Goal: Check status: Check status

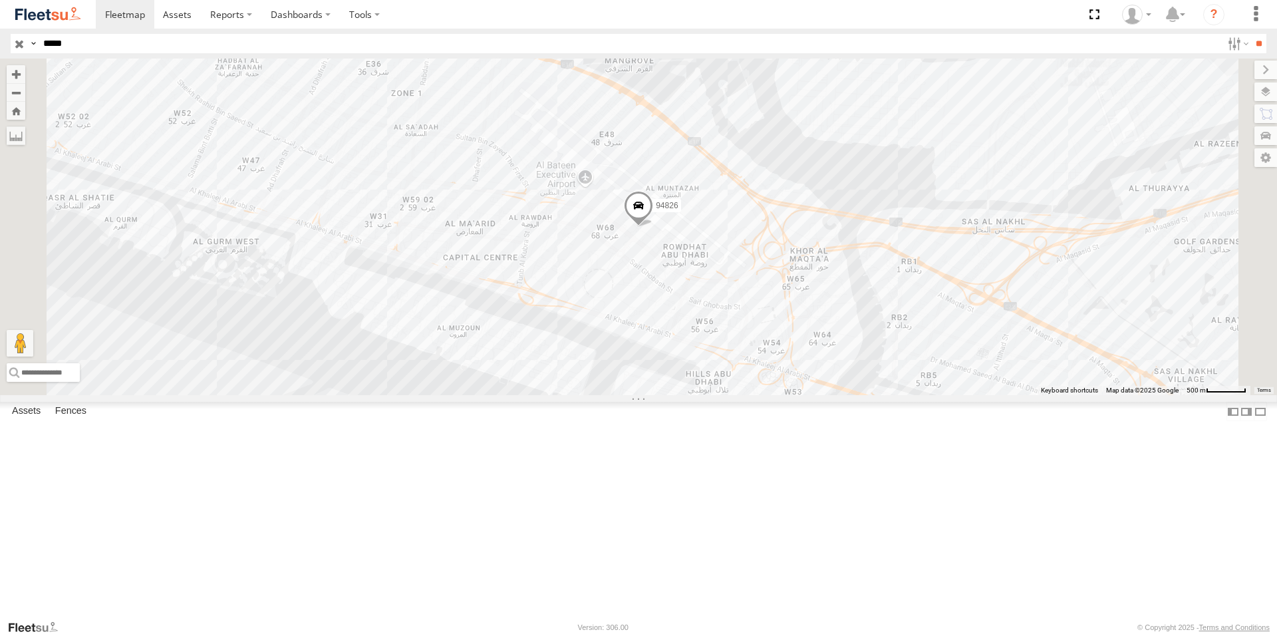
click at [0, 0] on div "94826" at bounding box center [0, 0] width 0 height 0
click at [0, 0] on div "AUH-OAR-BIKE" at bounding box center [0, 0] width 0 height 0
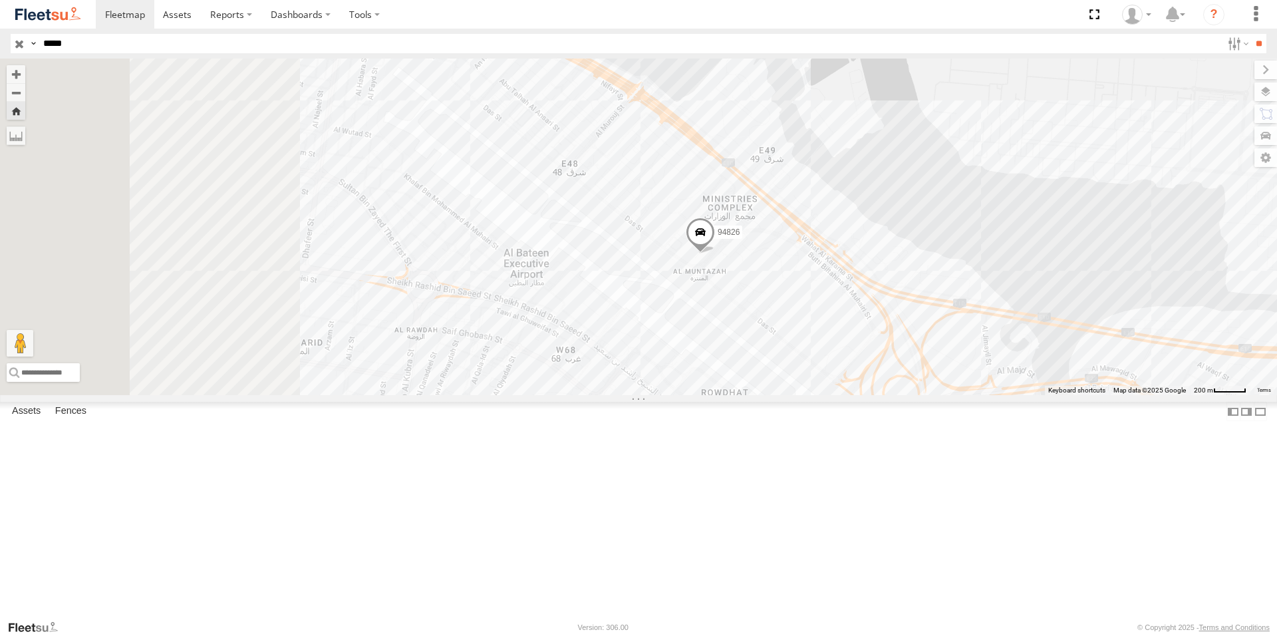
drag, startPoint x: 473, startPoint y: 268, endPoint x: 665, endPoint y: 313, distance: 197.3
click at [665, 313] on div "94826" at bounding box center [638, 227] width 1277 height 336
click at [719, 253] on span at bounding box center [704, 235] width 29 height 36
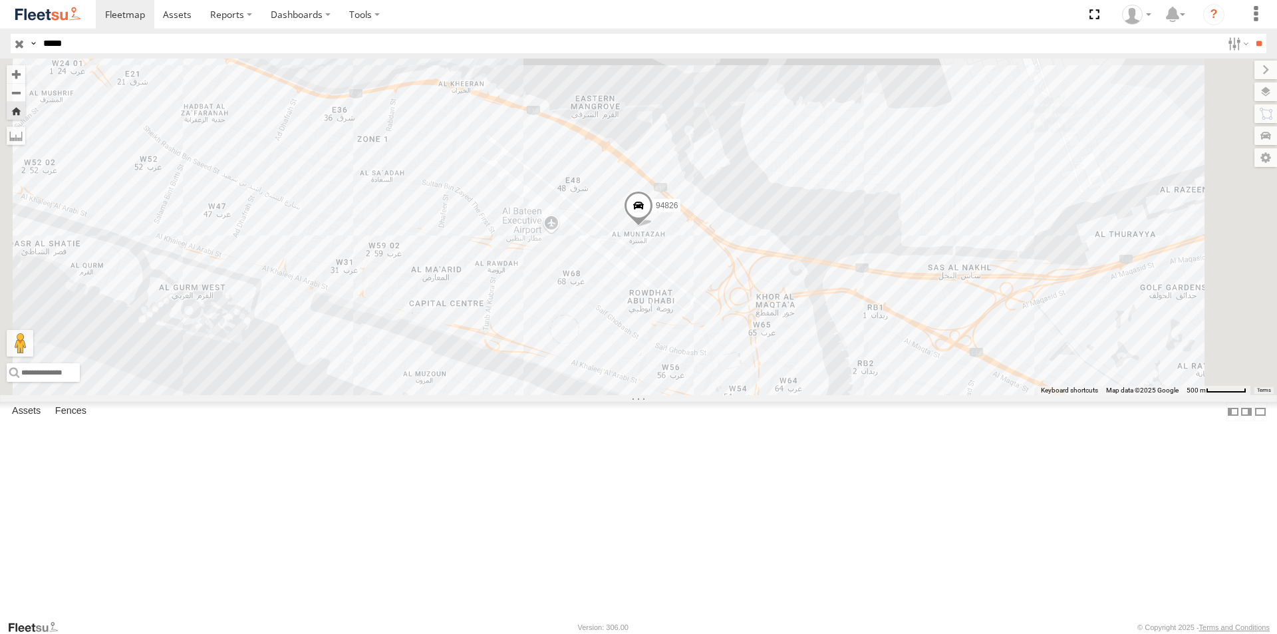
click at [0, 0] on div "94826" at bounding box center [0, 0] width 0 height 0
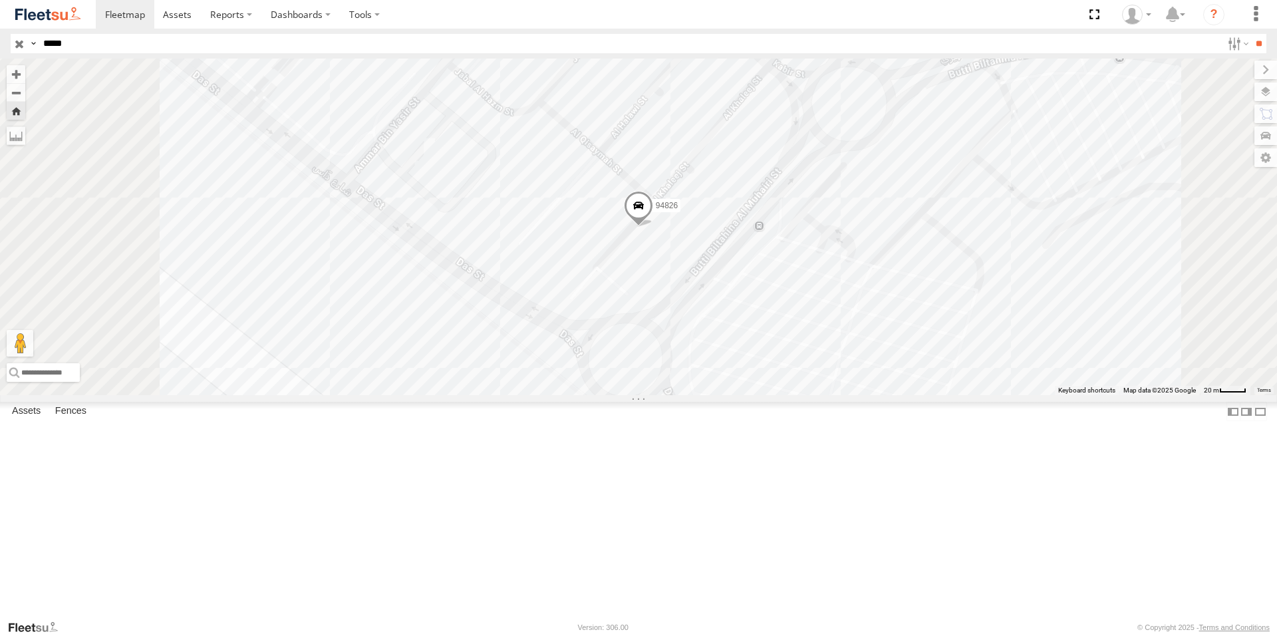
click at [653, 227] on span at bounding box center [638, 209] width 29 height 36
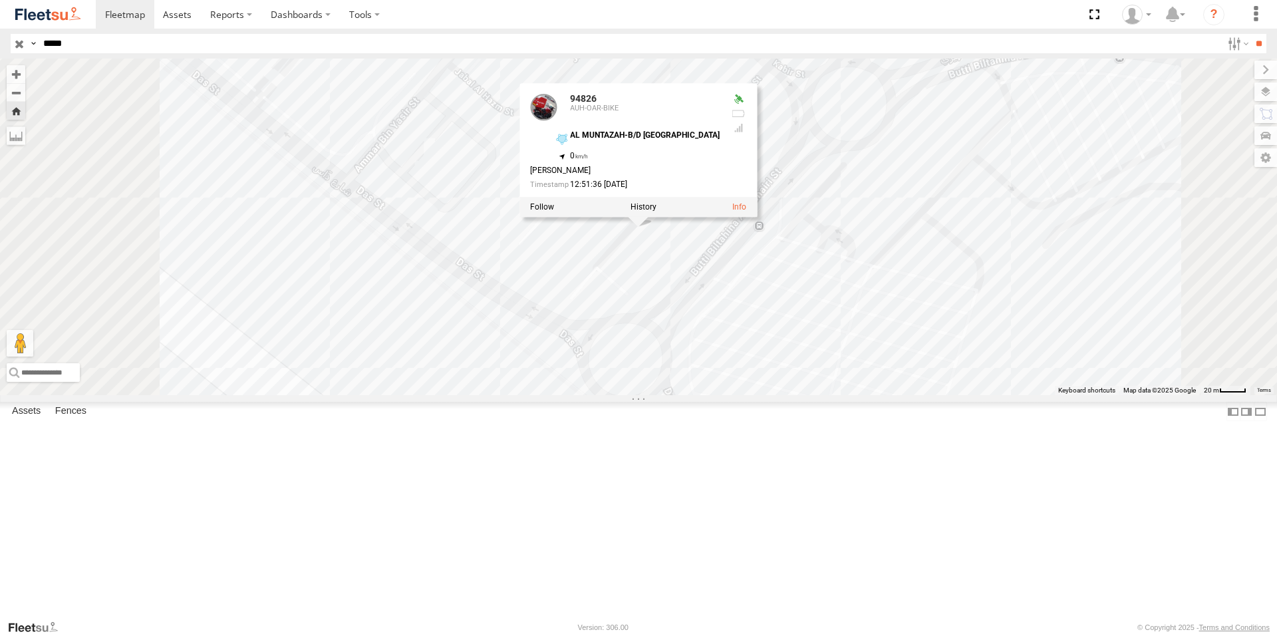
click at [796, 395] on div "94826 94826 AUH-OAR-BIKE AL MUNTAZAH-B/D [GEOGRAPHIC_DATA] 24.42818 , 54.46309 …" at bounding box center [638, 227] width 1277 height 336
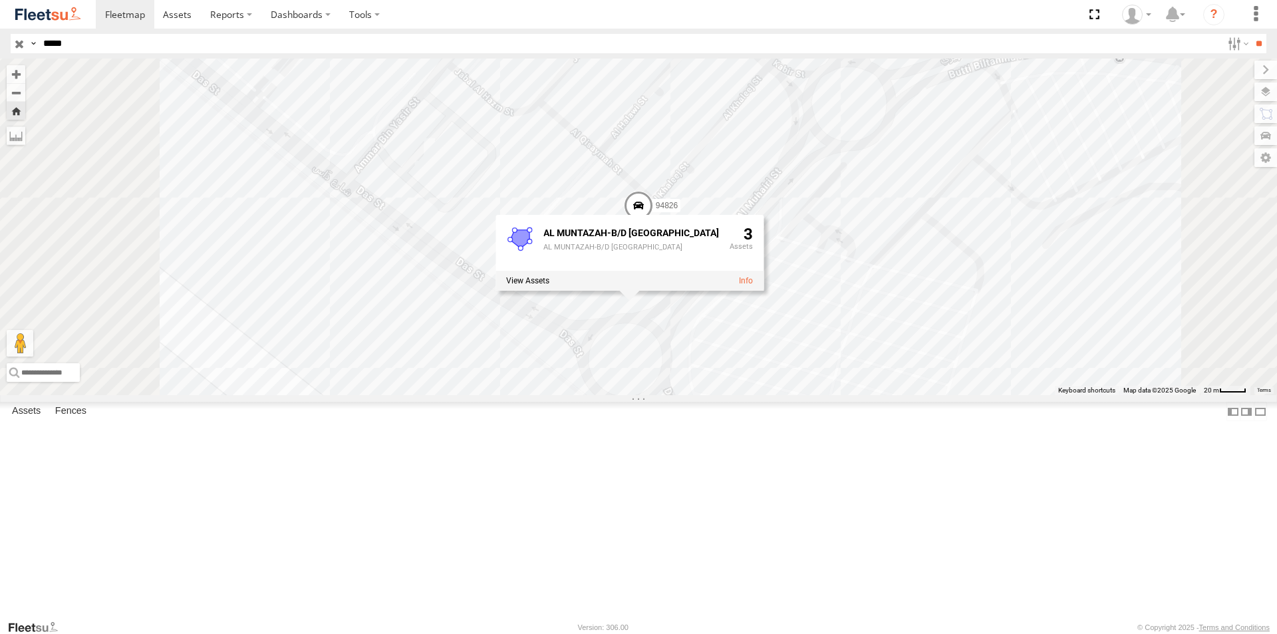
click at [0, 0] on div "94826 AUH-OAR-BIKE" at bounding box center [0, 0] width 0 height 0
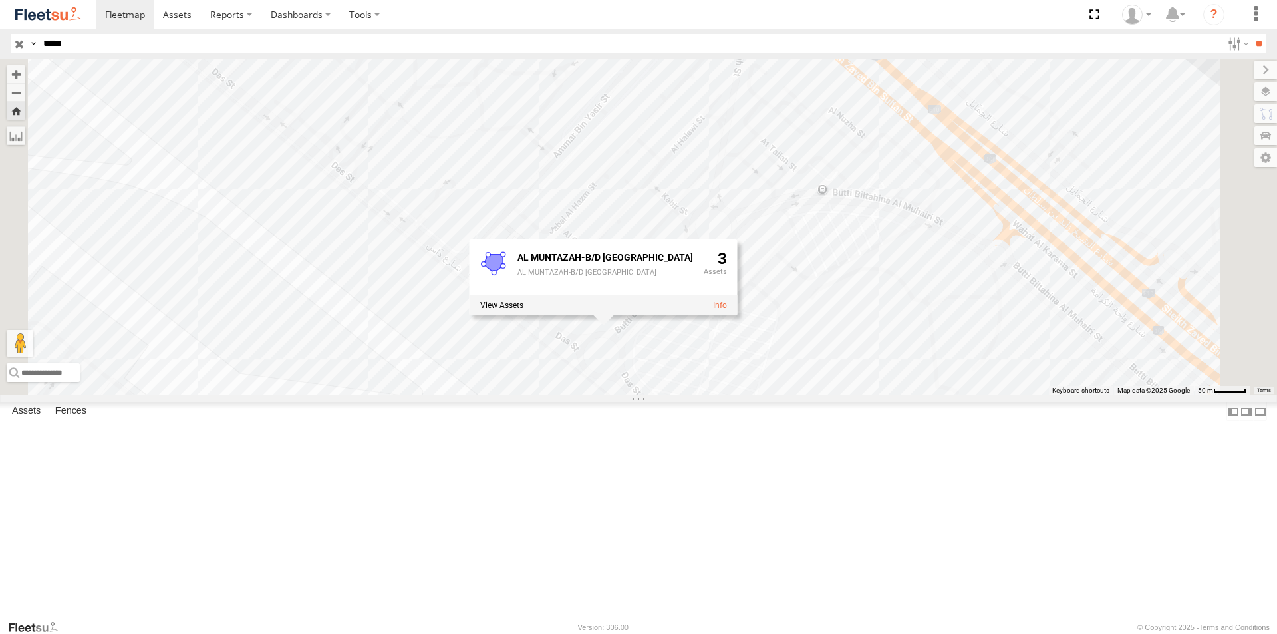
click at [0, 0] on div "94826" at bounding box center [0, 0] width 0 height 0
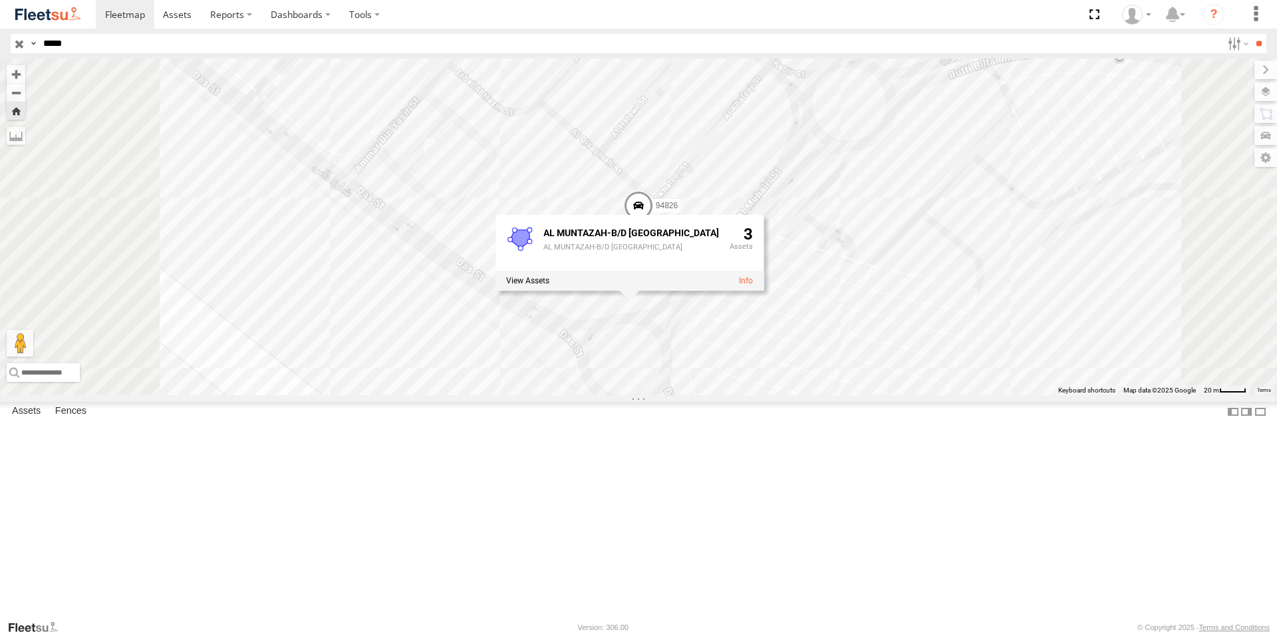
click at [0, 0] on div "94826 AUH-OAR-BIKE" at bounding box center [0, 0] width 0 height 0
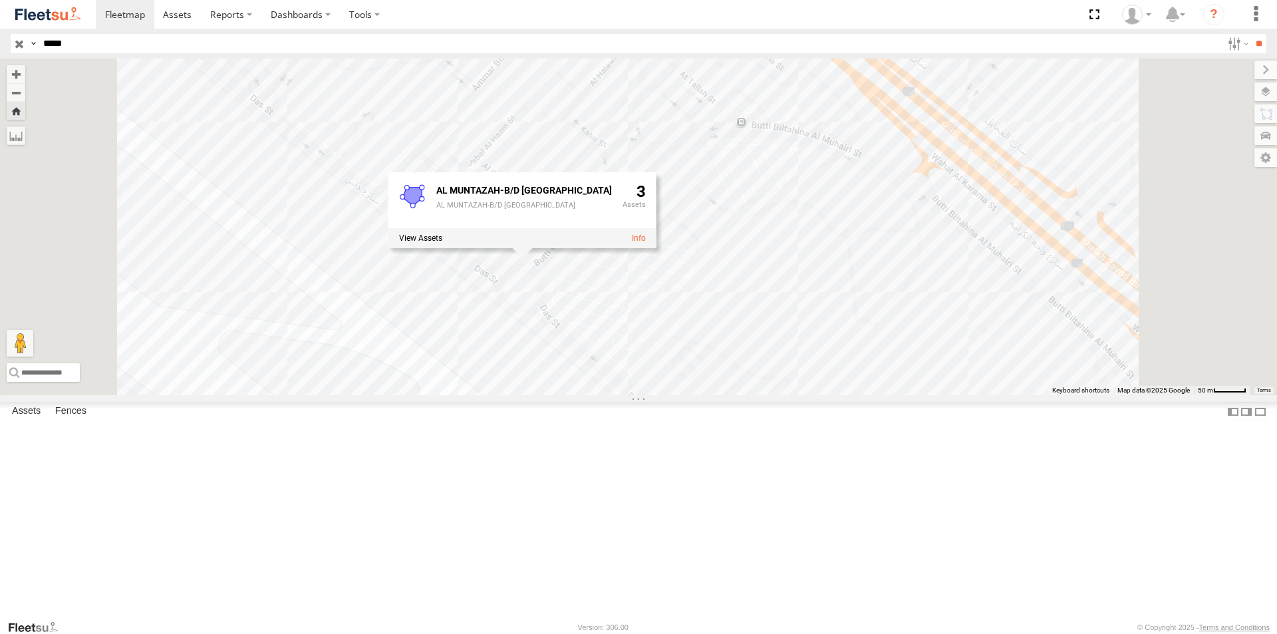
click at [612, 209] on div "AL MUNTAZAH-B/D [GEOGRAPHIC_DATA]" at bounding box center [524, 205] width 176 height 8
click at [612, 225] on div "AL MUNTAZAH-B/D [GEOGRAPHIC_DATA] AL MUNTAZAH-B/D [GEOGRAPHIC_DATA]" at bounding box center [524, 204] width 176 height 43
click at [612, 209] on div "AL MUNTAZAH-B/D [GEOGRAPHIC_DATA]" at bounding box center [524, 205] width 176 height 8
click at [389, 251] on div "94826 AL MUNTAZAH-B/D [GEOGRAPHIC_DATA] AL MUNTAZAH-B/D [GEOGRAPHIC_DATA]" at bounding box center [638, 227] width 1277 height 336
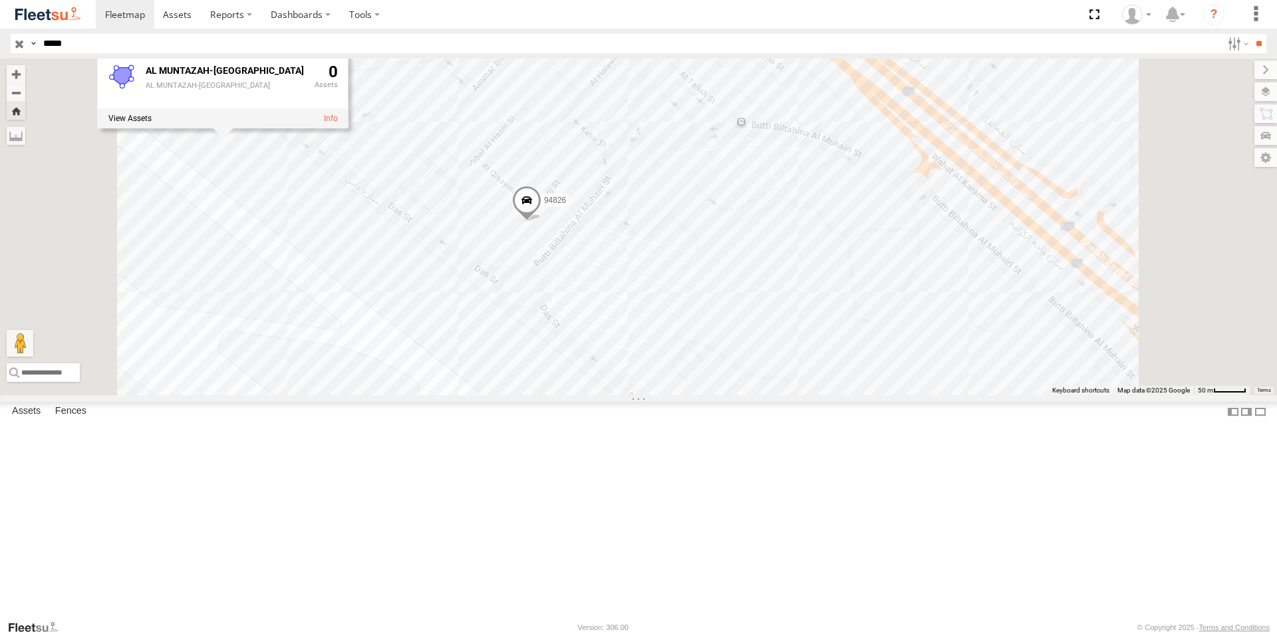
click at [0, 0] on div "AUH-OAR-BIKE" at bounding box center [0, 0] width 0 height 0
